Goal: Task Accomplishment & Management: Use online tool/utility

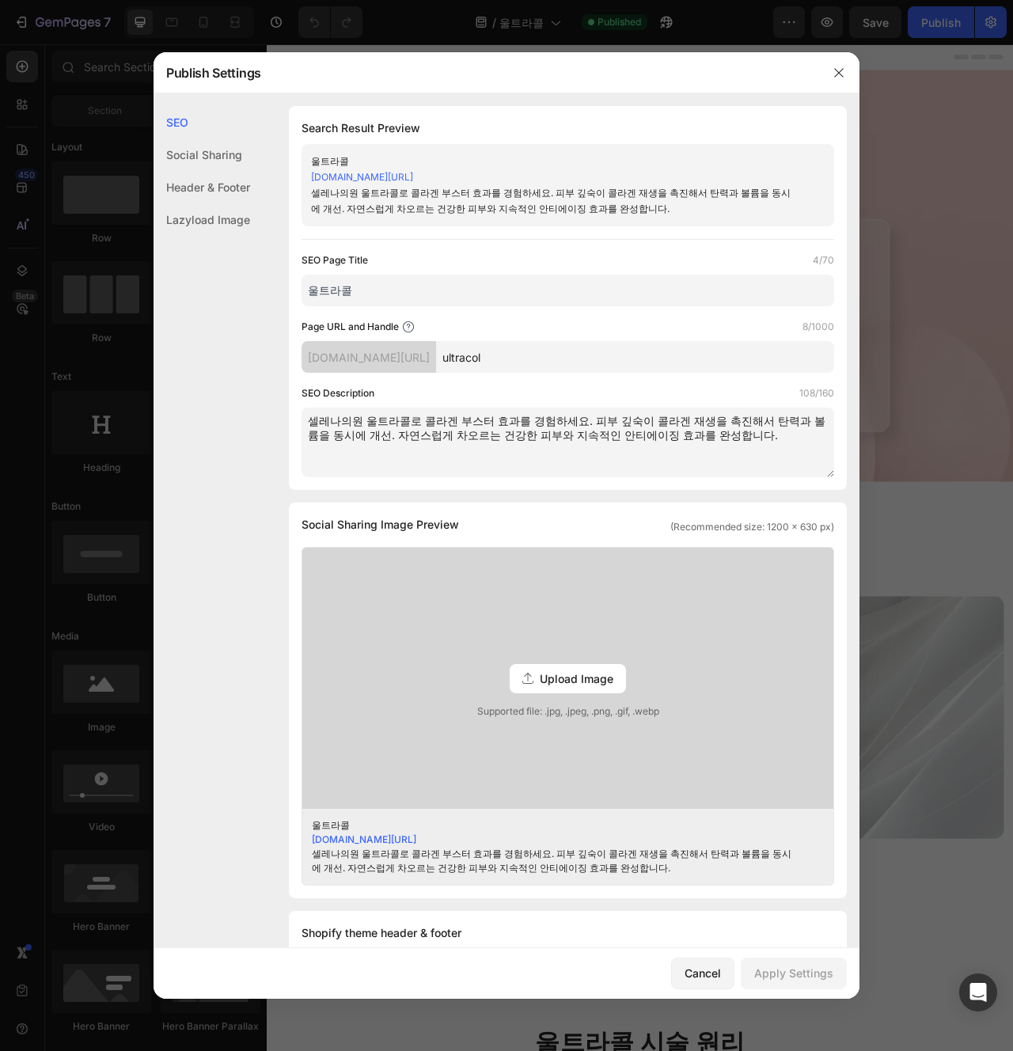
click at [926, 468] on div at bounding box center [506, 525] width 1013 height 1051
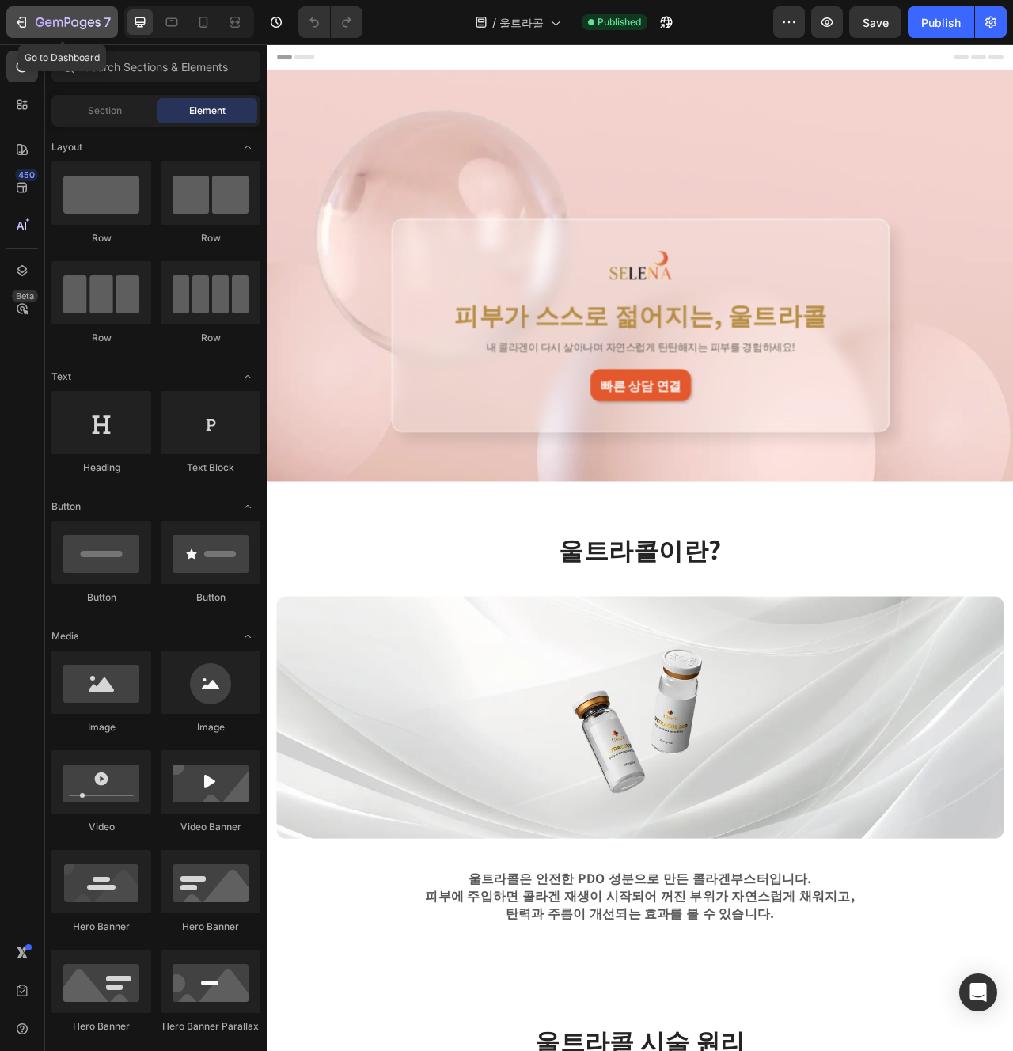
click at [73, 25] on icon "button" at bounding box center [74, 22] width 7 height 7
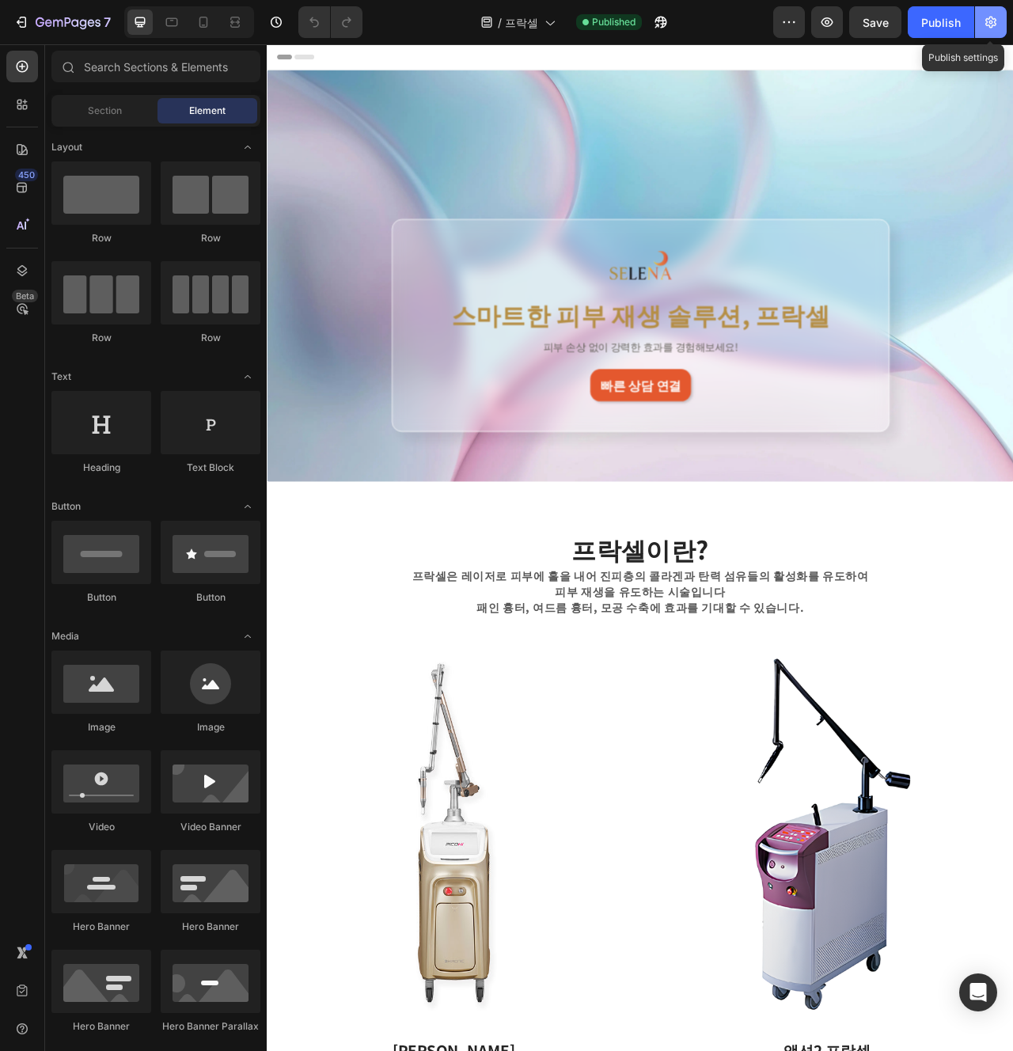
click at [986, 32] on button "button" at bounding box center [991, 22] width 32 height 32
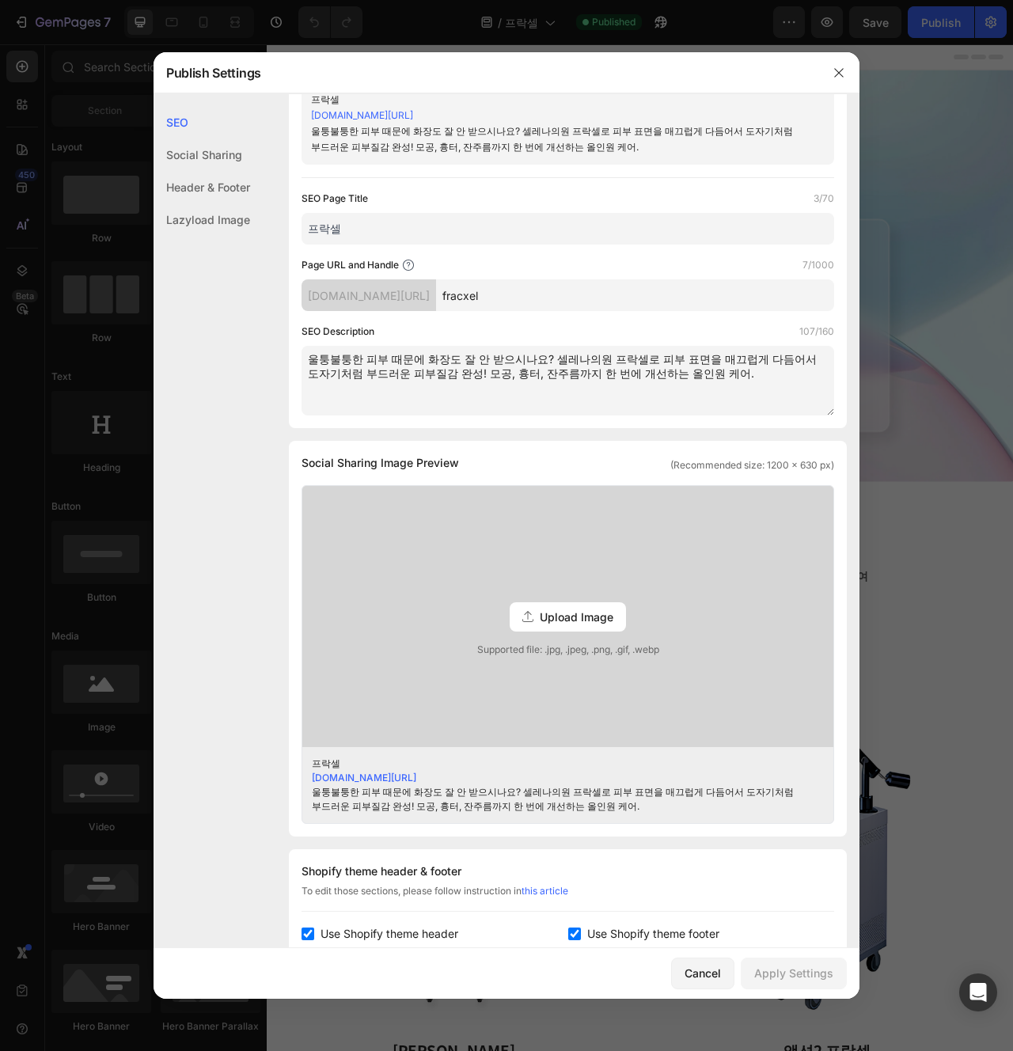
scroll to position [72, 0]
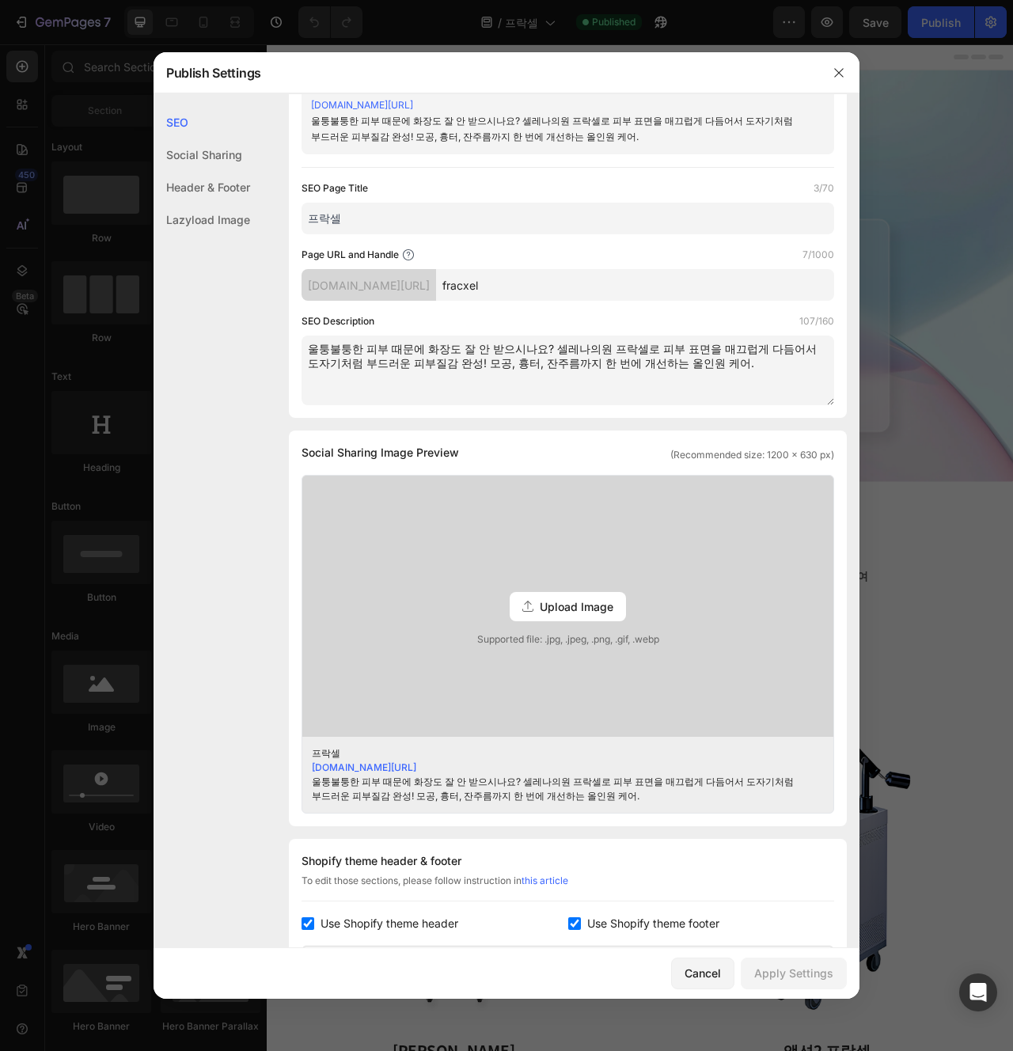
click at [614, 408] on div "Search Result Preview 프락셀 [DOMAIN_NAME][URL] 울퉁불퉁한 피부 때문에 화장도 잘 안 받으시나요? 셀레나의원 …" at bounding box center [568, 226] width 558 height 384
click at [658, 393] on textarea "울퉁불퉁한 피부 때문에 화장도 잘 안 받으시나요? 셀레나의원 프락셀로 피부 표면을 매끄럽게 다듬어서 도자기처럼 부드러운 피부질감 완성! 모공,…" at bounding box center [567, 370] width 532 height 70
type textarea "울퉁불퉁한 피부 때문에 화장도 잘 안 받으시나요? 셀레나의원 프락셀로 피부 표면을 매끄럽게 다듬어서 도자기처럼 부드러운 피부질감 완성! 모공,…"
click at [815, 971] on div "Apply Settings" at bounding box center [793, 972] width 79 height 17
click at [711, 971] on div "Cancel" at bounding box center [702, 972] width 36 height 17
